Goal: Navigation & Orientation: Find specific page/section

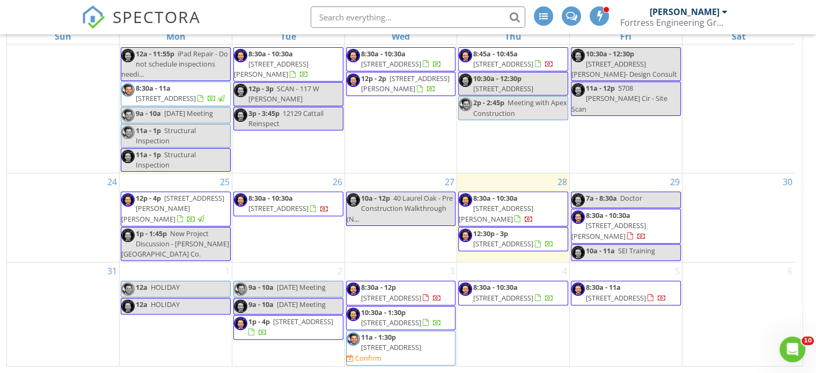
scroll to position [346, 0]
click at [646, 221] on span "3139 Misty Creek Ln, Jacksonville 32216" at bounding box center [609, 231] width 75 height 20
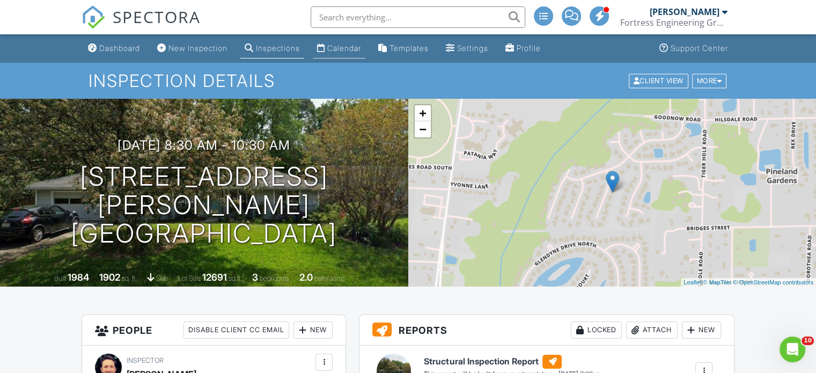
click at [341, 49] on div "Calendar" at bounding box center [344, 47] width 34 height 9
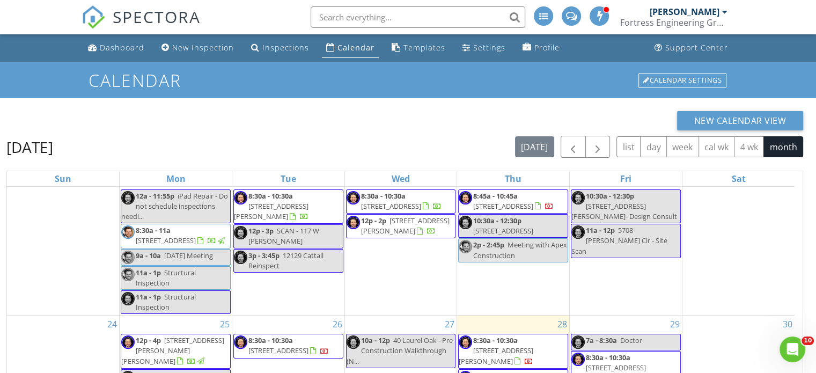
scroll to position [143, 0]
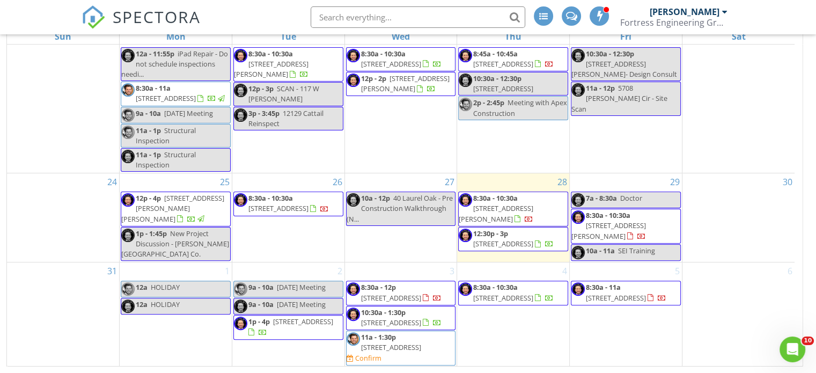
click at [521, 293] on span "12969 Helm Dr, Jacksonville 32258" at bounding box center [503, 298] width 60 height 10
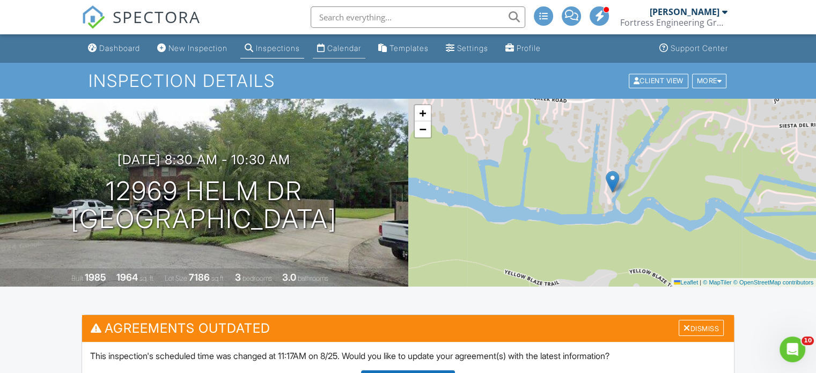
click at [337, 51] on link "Calendar" at bounding box center [339, 49] width 53 height 20
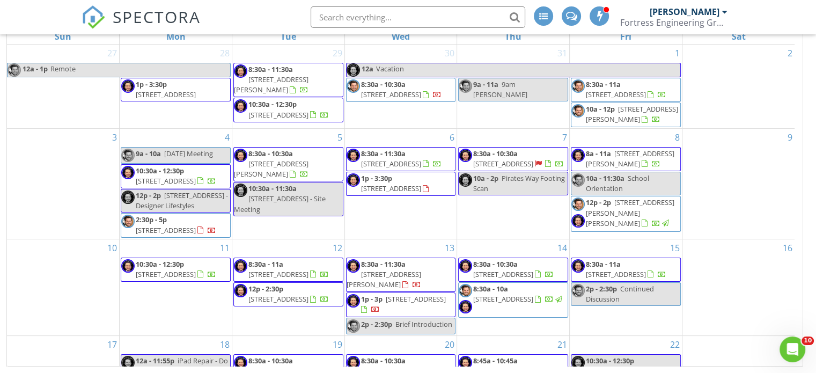
scroll to position [346, 0]
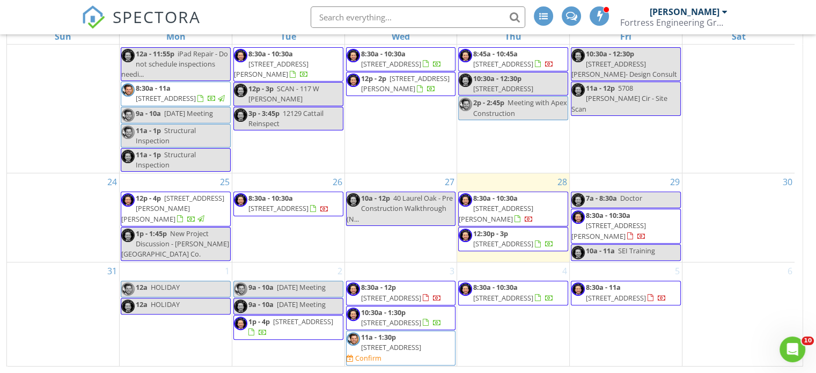
click at [633, 293] on span "8:30a - 11a [STREET_ADDRESS]" at bounding box center [626, 292] width 109 height 21
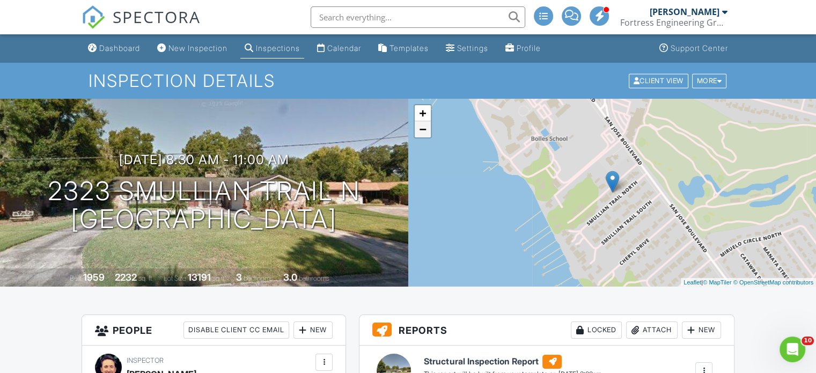
click at [421, 129] on link "−" at bounding box center [423, 129] width 16 height 16
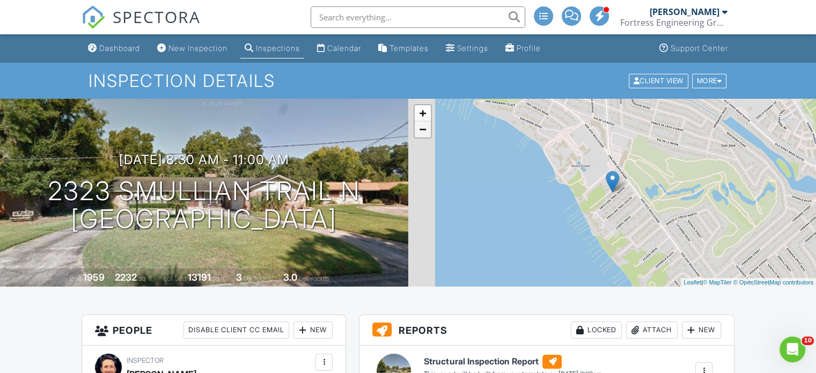
click at [421, 129] on link "−" at bounding box center [423, 129] width 16 height 16
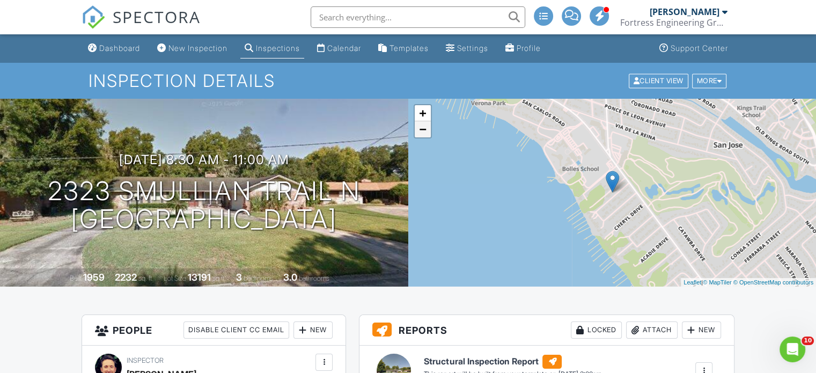
click at [421, 129] on link "−" at bounding box center [423, 129] width 16 height 16
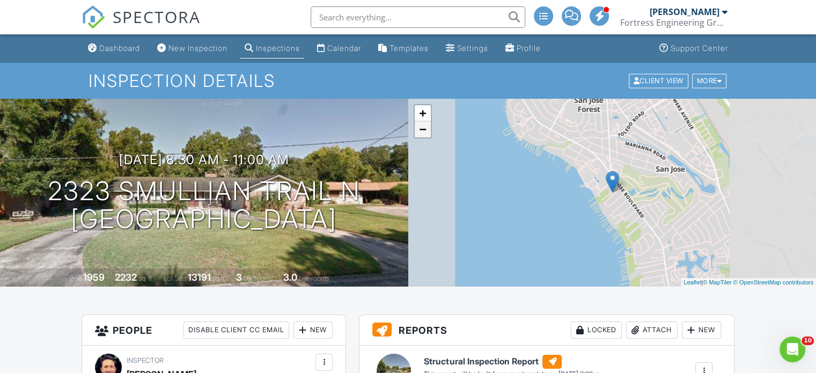
click at [421, 129] on link "−" at bounding box center [423, 129] width 16 height 16
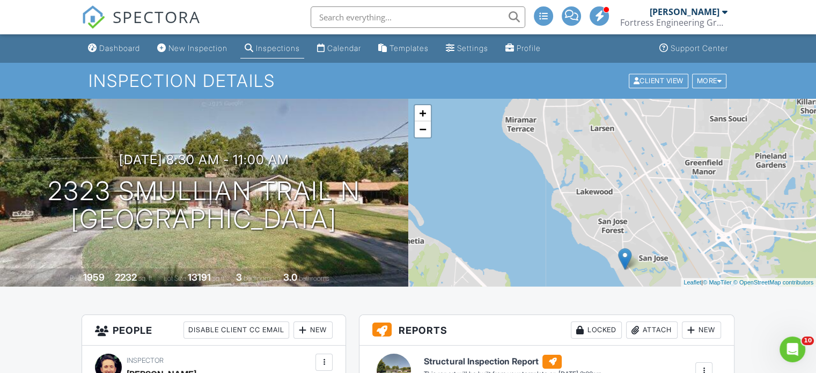
drag, startPoint x: 575, startPoint y: 156, endPoint x: 587, endPoint y: 235, distance: 79.8
click at [587, 235] on div "+ − Leaflet | © MapTiler © OpenStreetMap contributors" at bounding box center [612, 193] width 408 height 188
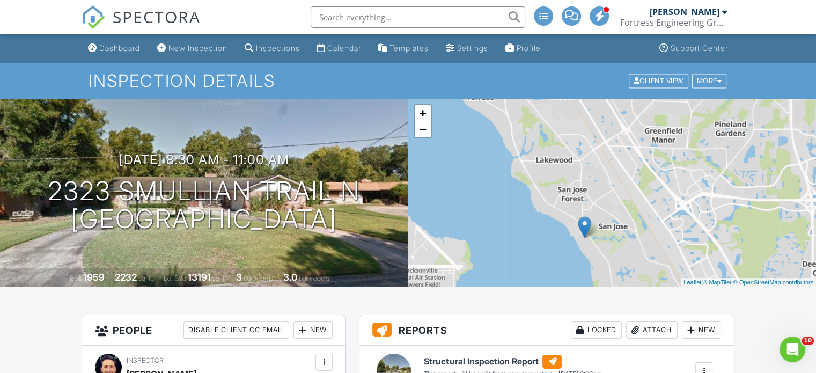
drag, startPoint x: 595, startPoint y: 159, endPoint x: 554, endPoint y: 133, distance: 48.8
click at [554, 133] on div "+ − Leaflet | © MapTiler © OpenStreetMap contributors" at bounding box center [612, 193] width 408 height 188
click at [341, 50] on div "Calendar" at bounding box center [344, 47] width 34 height 9
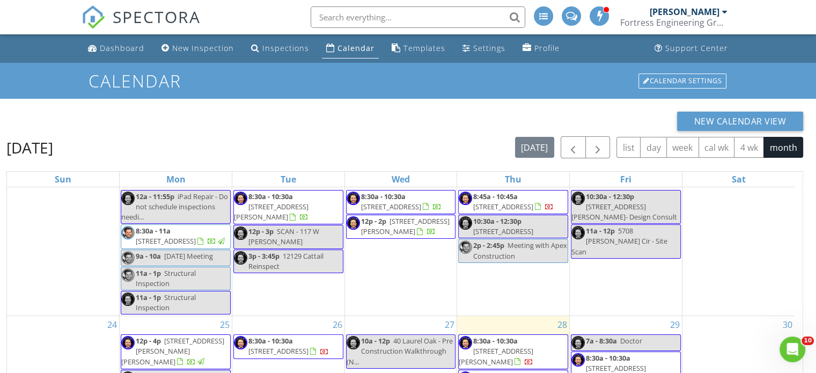
scroll to position [143, 0]
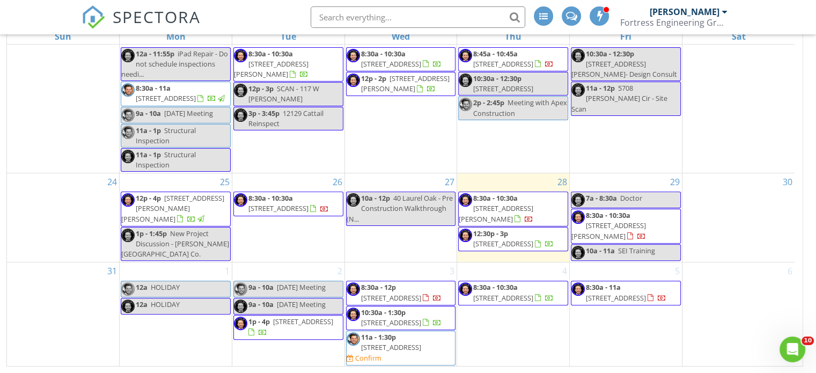
click at [414, 352] on span "11a - 1:30p 2127 Avian Pl, Jacksonville 32224 Confirm" at bounding box center [401, 348] width 109 height 32
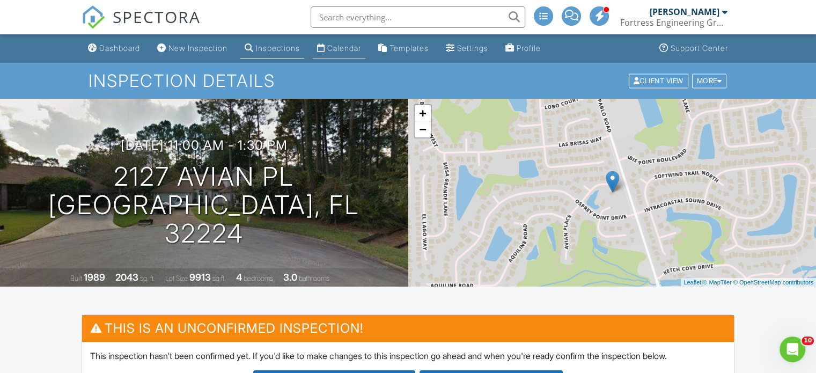
click at [348, 46] on div "Calendar" at bounding box center [344, 47] width 34 height 9
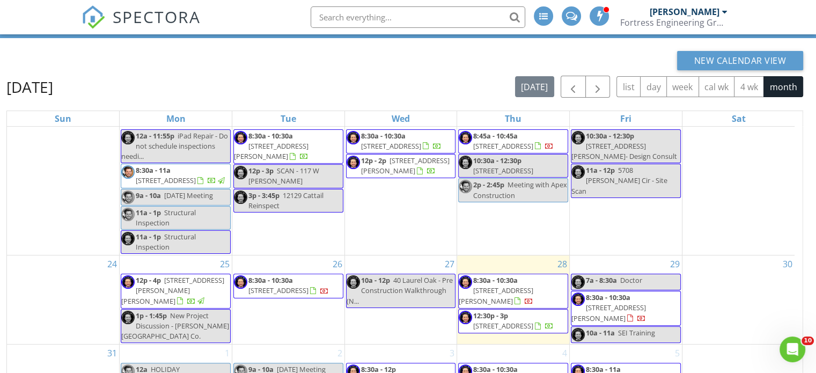
scroll to position [143, 0]
